Goal: Find specific page/section: Locate item on page

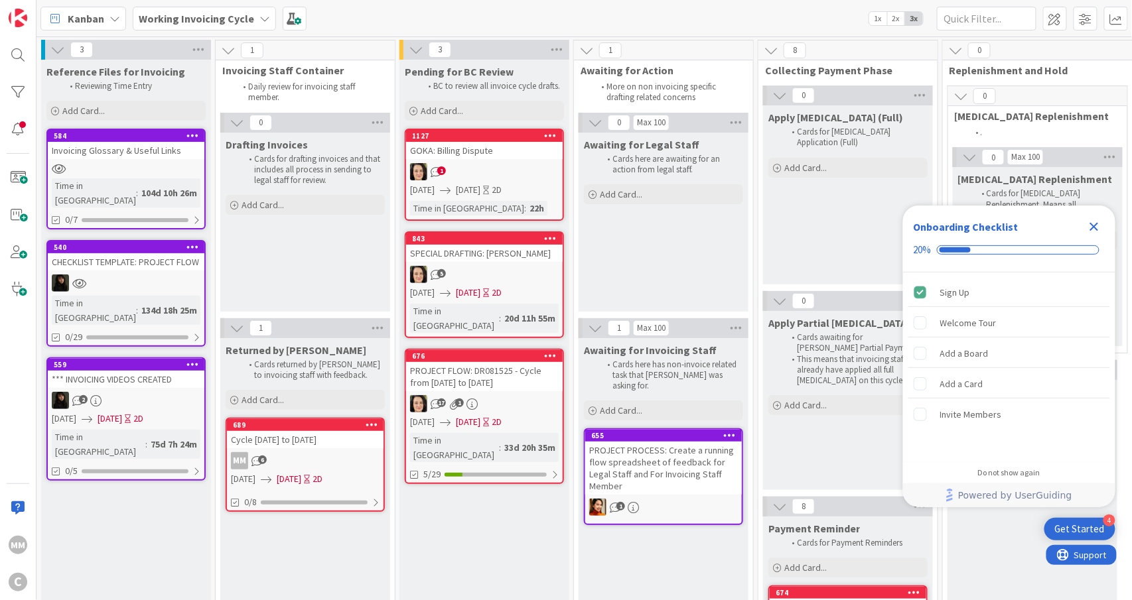
click at [296, 446] on div "Cycle [DATE] to [DATE]" at bounding box center [305, 439] width 157 height 17
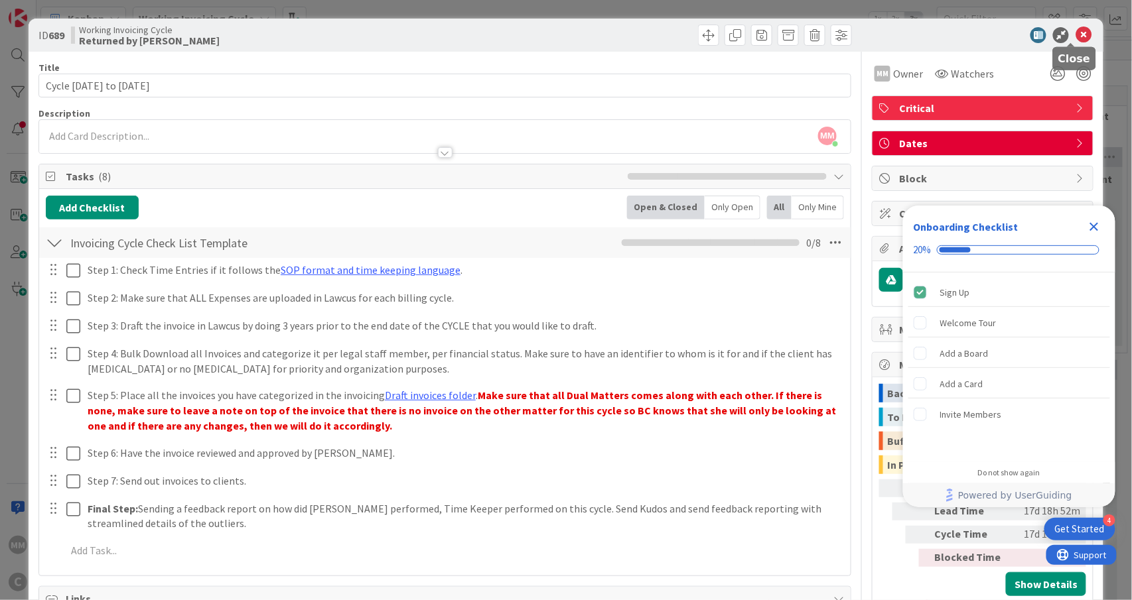
click at [1075, 31] on icon at bounding box center [1083, 35] width 16 height 16
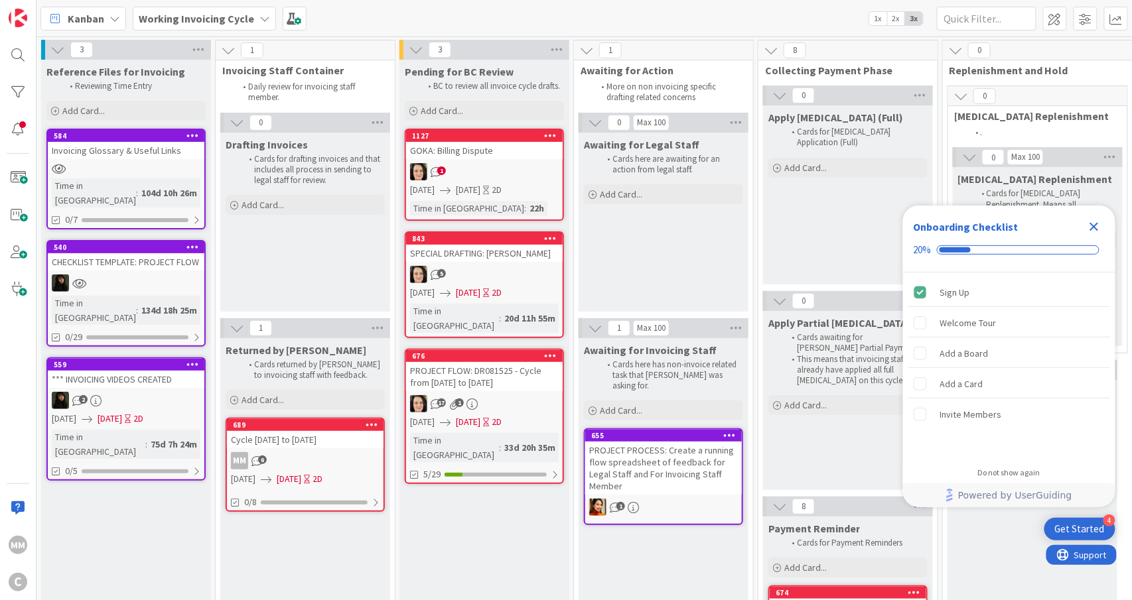
click at [308, 447] on div "Cycle [DATE] to [DATE]" at bounding box center [305, 439] width 157 height 17
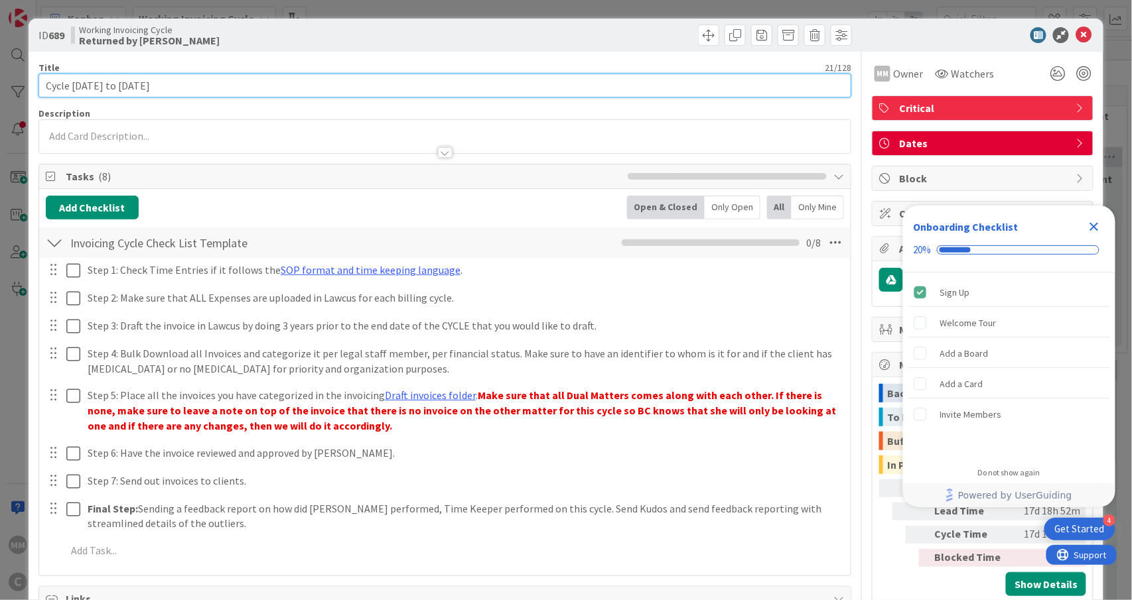
click at [48, 86] on input "Cycle [DATE] to [DATE]" at bounding box center [444, 86] width 813 height 24
paste input "DR091125"
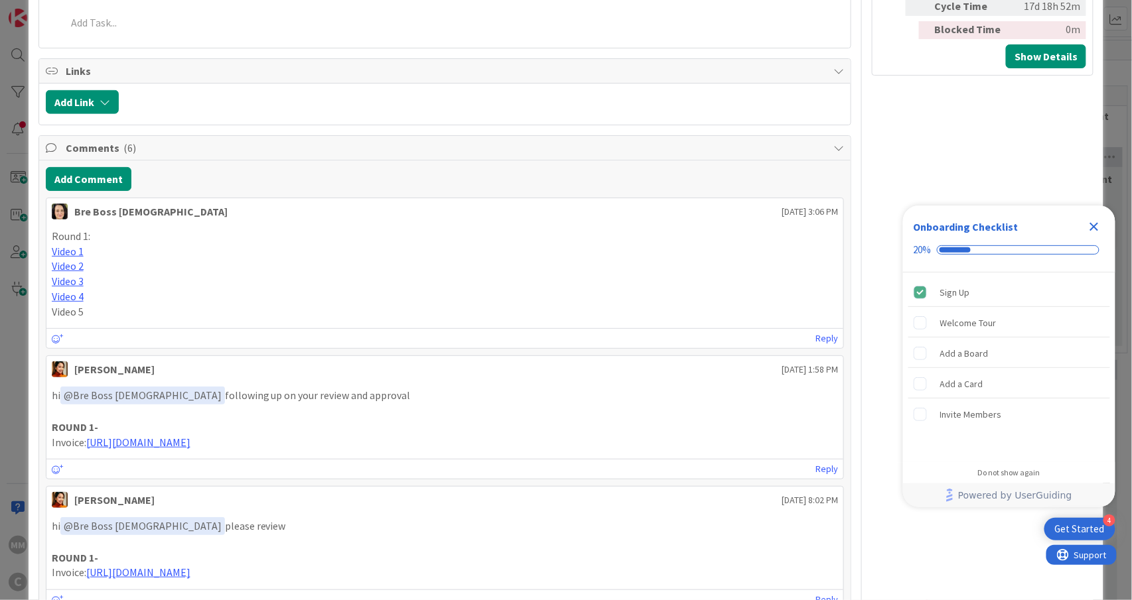
scroll to position [531, 0]
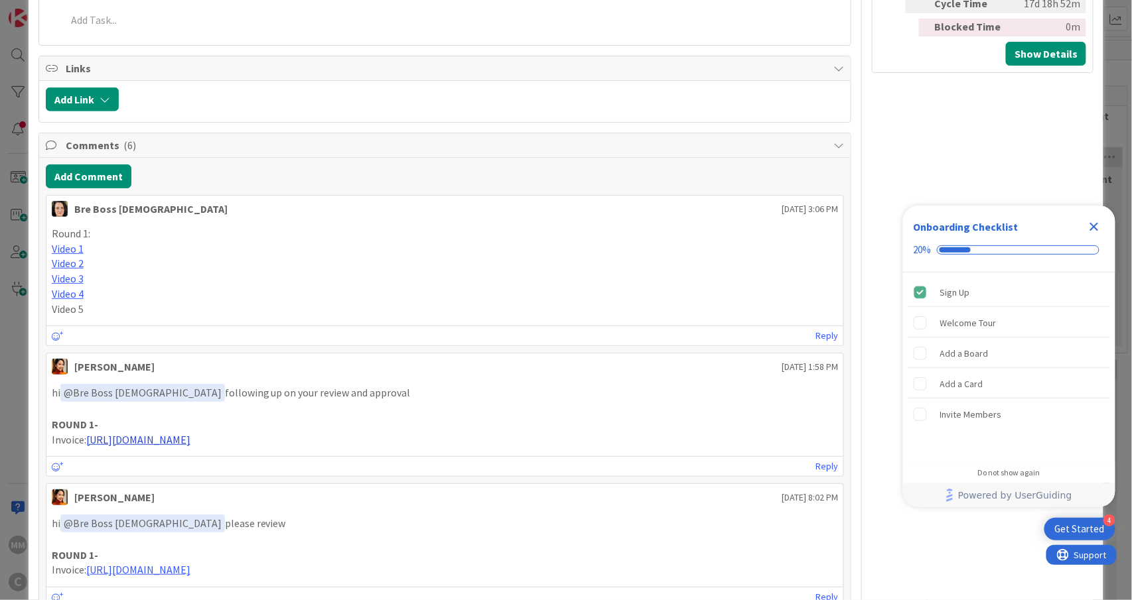
type input "PROJECT FLOW: DR091125 - Cycle [DATE] to [DATE]"
click at [190, 443] on link "[URL][DOMAIN_NAME]" at bounding box center [138, 439] width 104 height 13
click at [67, 252] on link "Video 1" at bounding box center [68, 248] width 32 height 13
